Goal: Browse casually

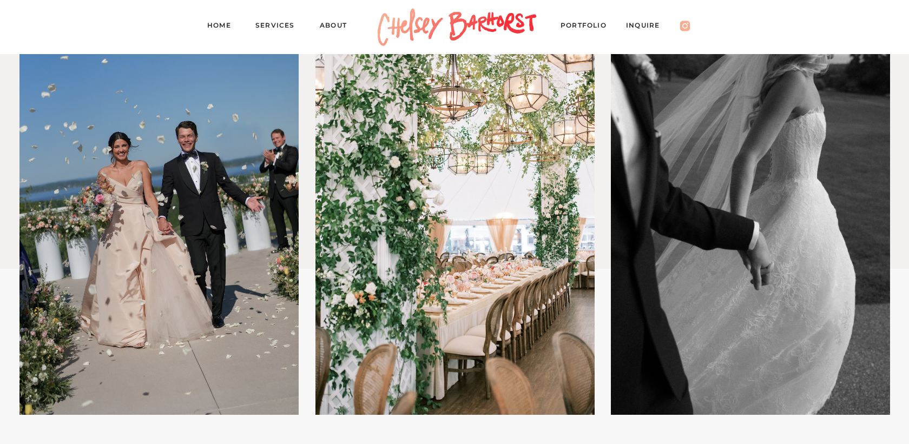
scroll to position [706, 0]
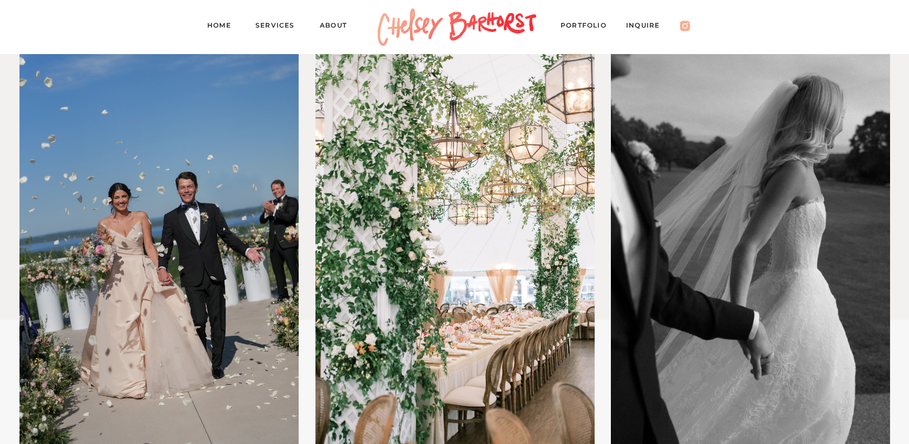
scroll to position [655, 0]
